Goal: Navigation & Orientation: Find specific page/section

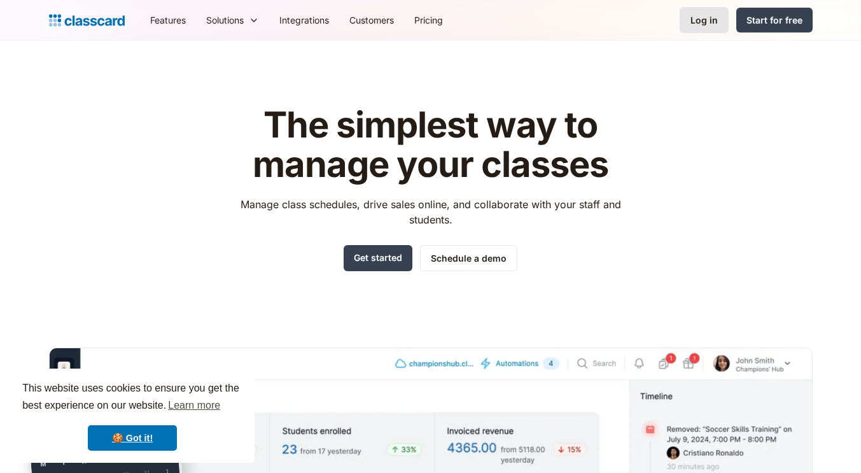
click at [707, 8] on link "Log in" at bounding box center [703, 20] width 49 height 26
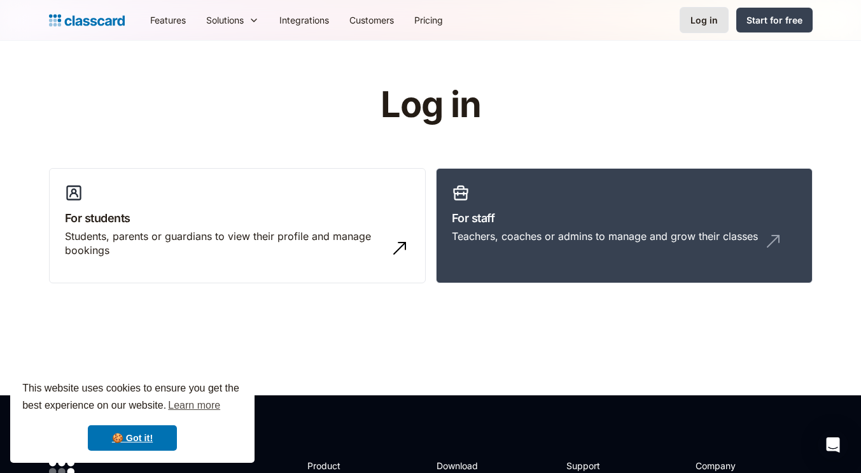
click at [707, 15] on div "Log in" at bounding box center [703, 19] width 27 height 13
click at [643, 184] on link "For staff Teachers, coaches or admins to manage and grow their classes" at bounding box center [624, 226] width 377 height 116
